Goal: Transaction & Acquisition: Purchase product/service

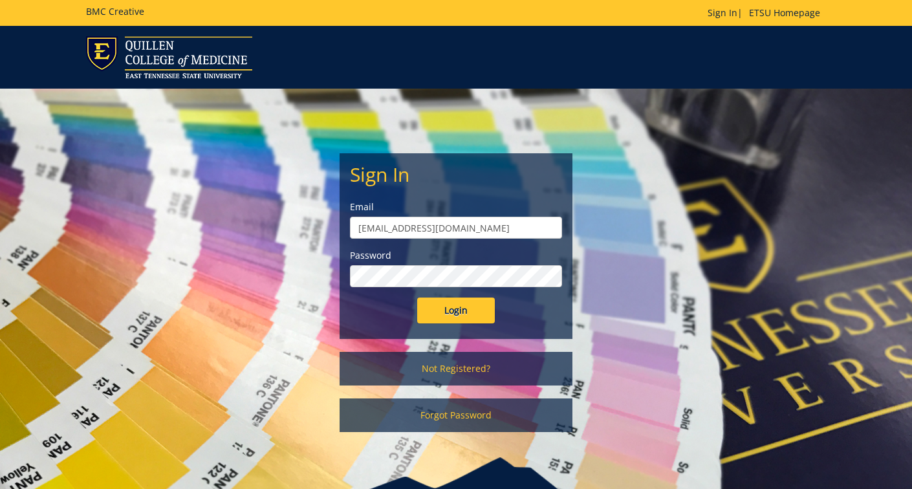
click at [462, 318] on input "Login" at bounding box center [456, 311] width 78 height 26
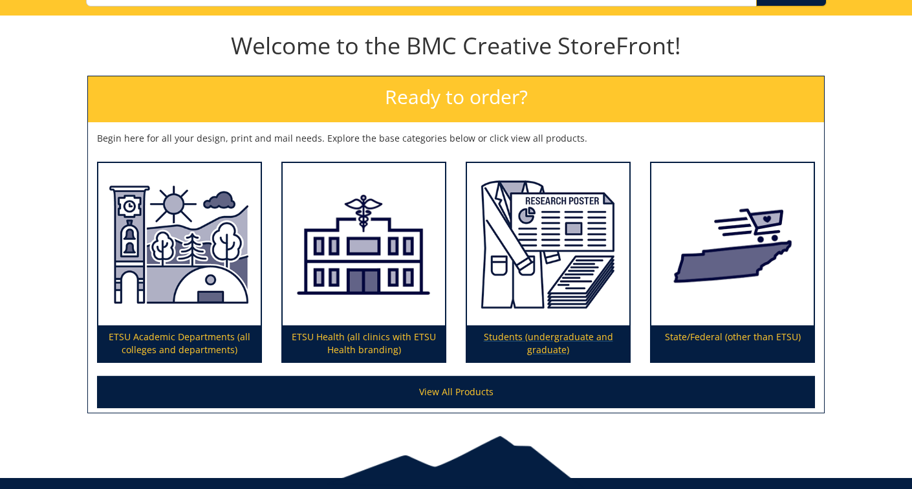
scroll to position [168, 0]
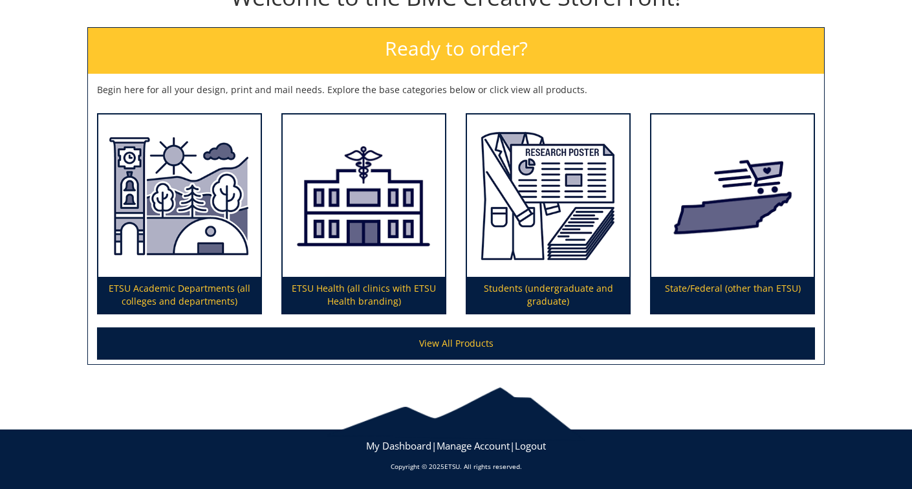
click at [492, 349] on link "View All Products" at bounding box center [456, 343] width 718 height 32
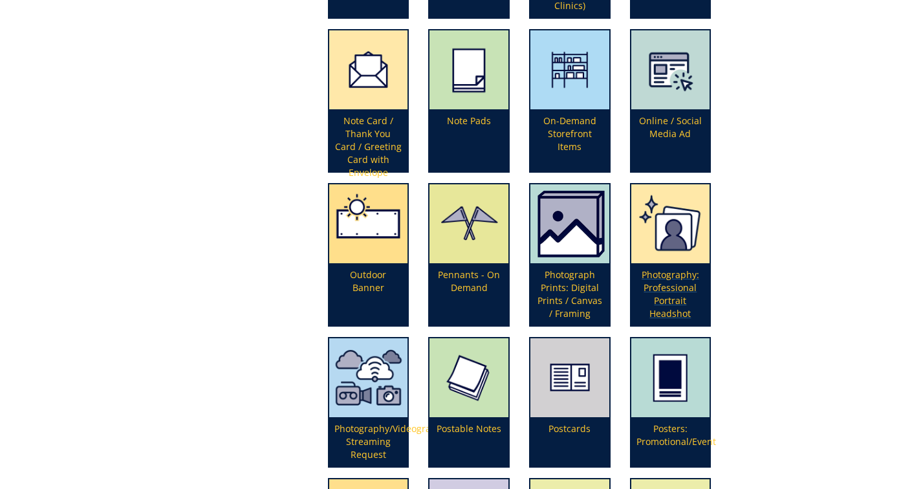
scroll to position [2595, 0]
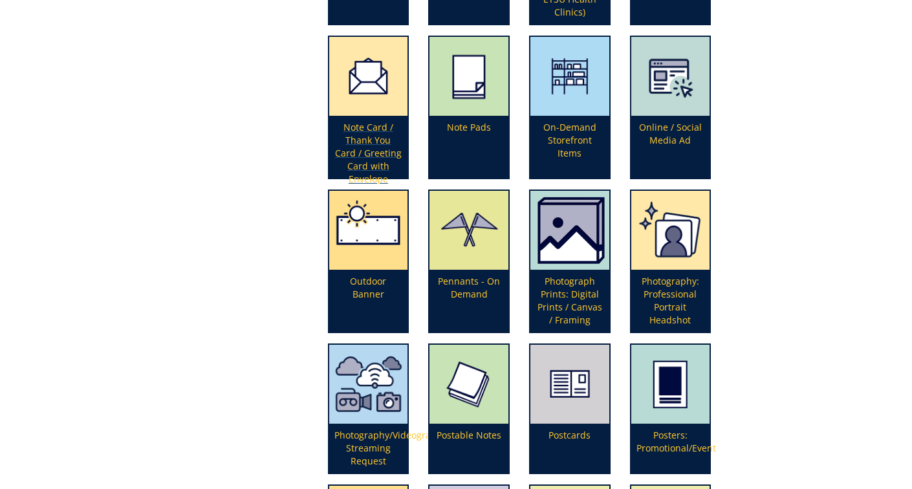
click at [366, 149] on p "Note Card / Thank You Card / Greeting Card with Envelope" at bounding box center [368, 147] width 79 height 62
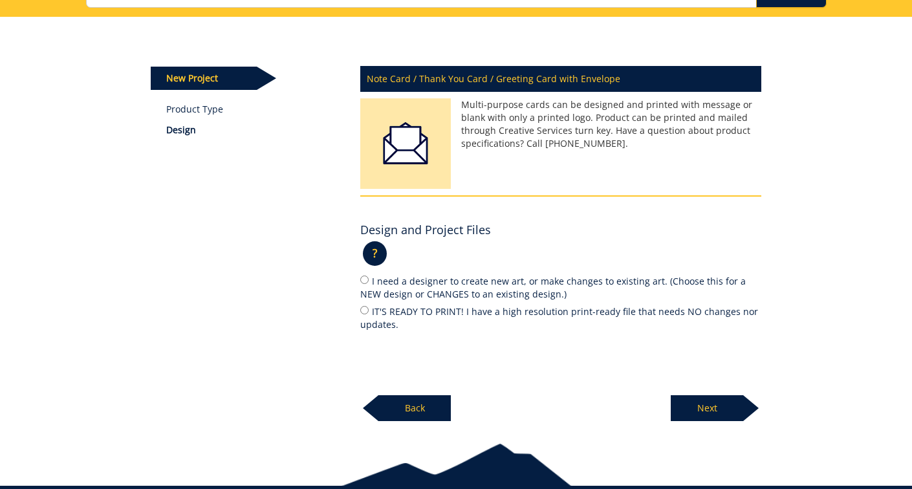
scroll to position [152, 0]
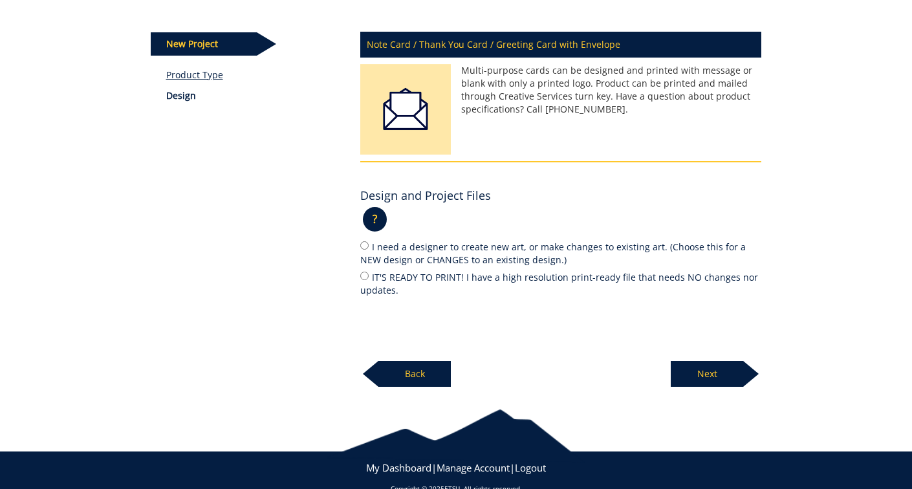
click at [194, 74] on link "Product Type" at bounding box center [253, 75] width 175 height 13
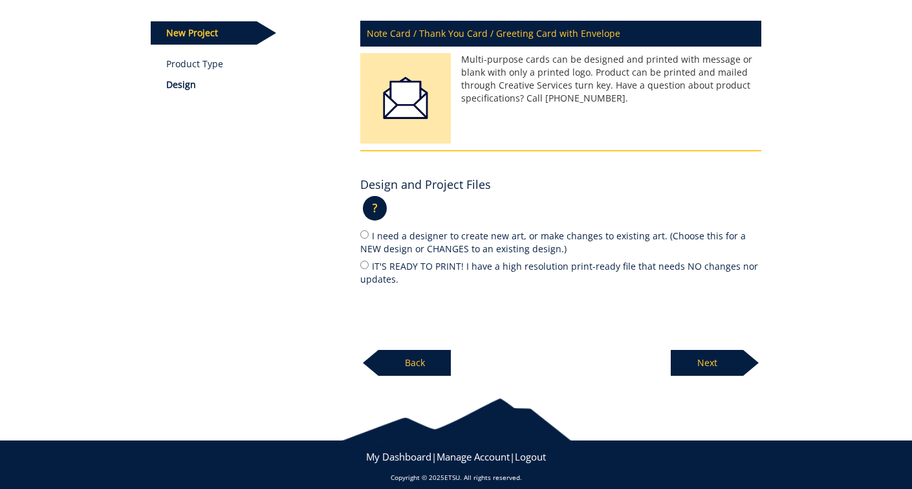
scroll to position [171, 0]
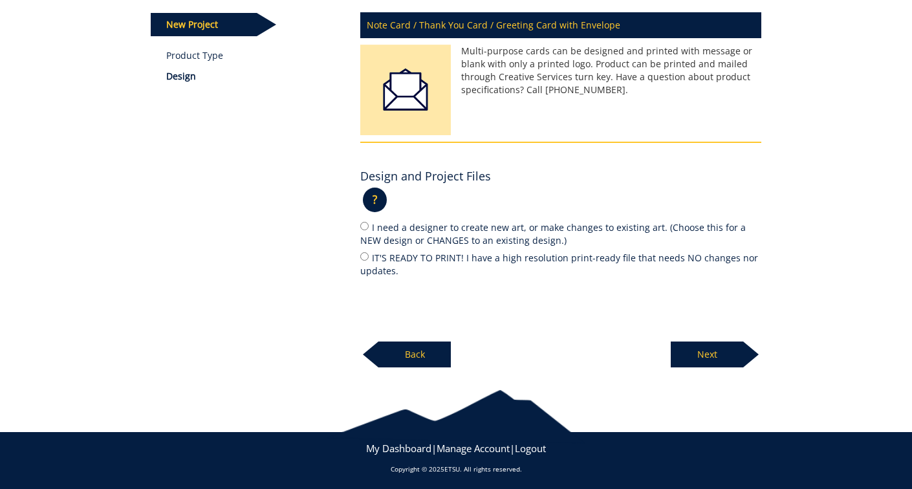
click at [362, 255] on input "IT'S READY TO PRINT! I have a high resolution print-ready file that needs NO ch…" at bounding box center [364, 256] width 8 height 8
radio input "true"
click at [692, 349] on p "Next" at bounding box center [707, 355] width 72 height 26
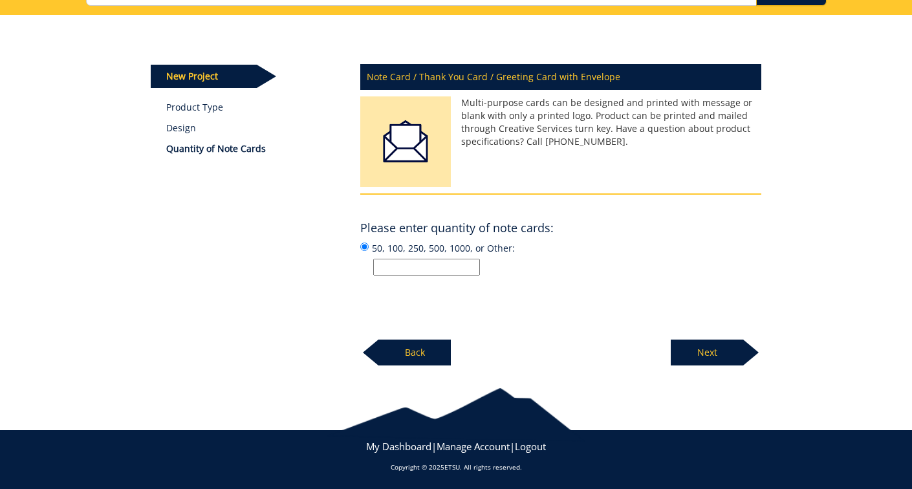
click at [416, 248] on label "50, 100, 250, 500, 1000, or Other:" at bounding box center [560, 258] width 401 height 35
click at [369, 248] on input "50, 100, 250, 500, 1000, or Other:" at bounding box center [364, 247] width 8 height 8
click at [408, 263] on input "50, 100, 250, 500, 1000, or Other:" at bounding box center [426, 267] width 107 height 17
type input "250"
click at [712, 353] on p "Next" at bounding box center [707, 353] width 72 height 26
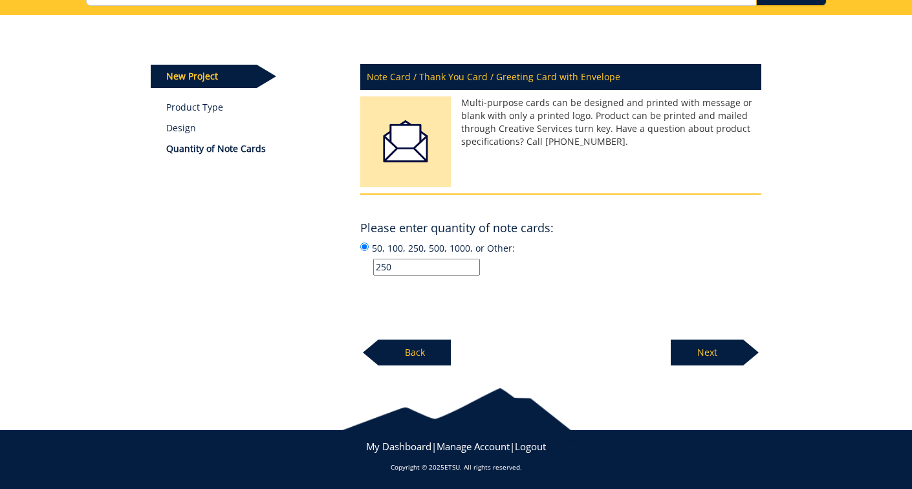
scroll to position [118, 0]
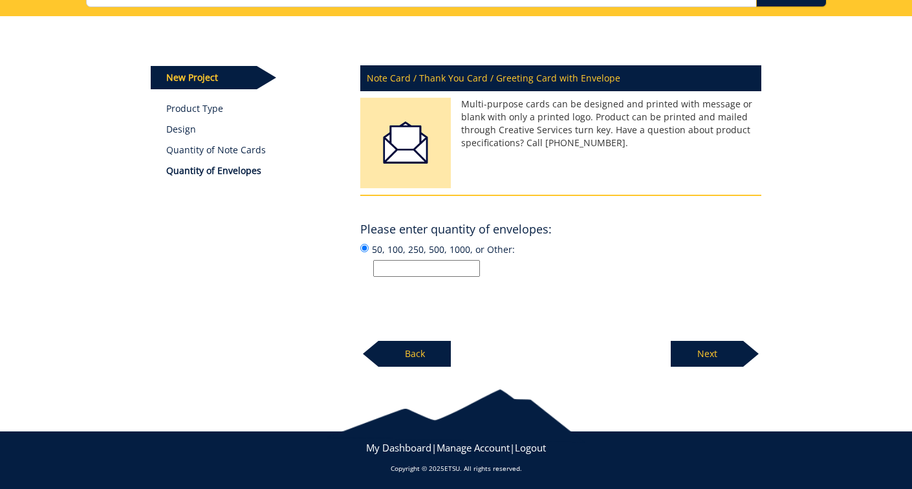
click at [429, 269] on input "50, 100, 250, 500, 1000, or Other:" at bounding box center [426, 268] width 107 height 17
type input "250"
click at [694, 355] on p "Next" at bounding box center [707, 354] width 72 height 26
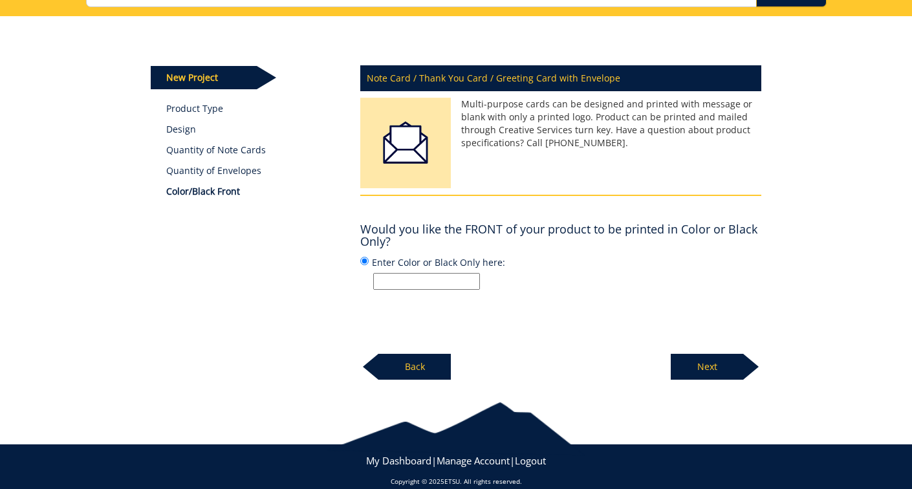
click at [715, 365] on p "Next" at bounding box center [707, 367] width 72 height 26
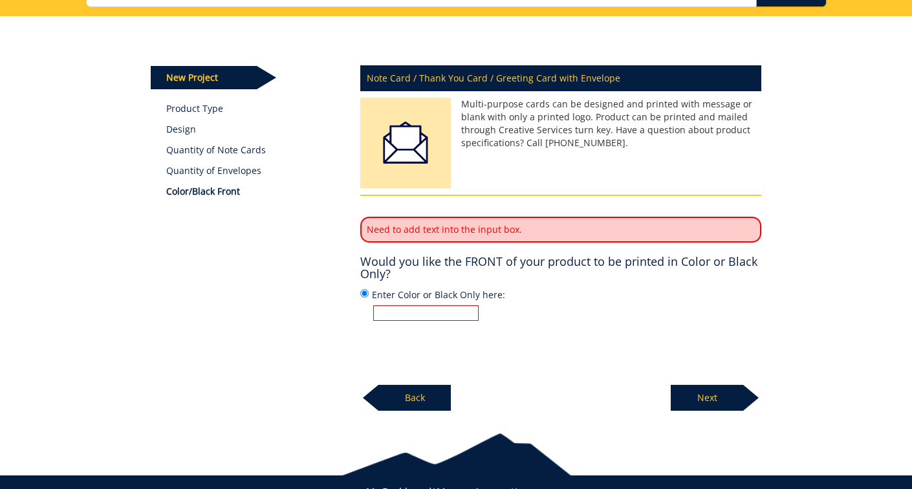
click at [423, 313] on input "Enter Color or Black Only here:" at bounding box center [425, 313] width 105 height 16
click at [446, 308] on input "Enter Color or Black Only here:" at bounding box center [425, 313] width 105 height 16
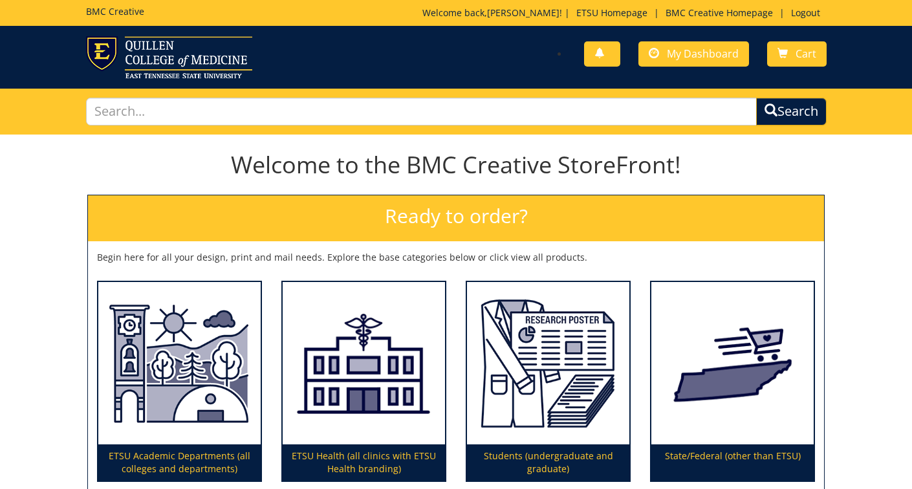
scroll to position [34, 0]
